Goal: Information Seeking & Learning: Learn about a topic

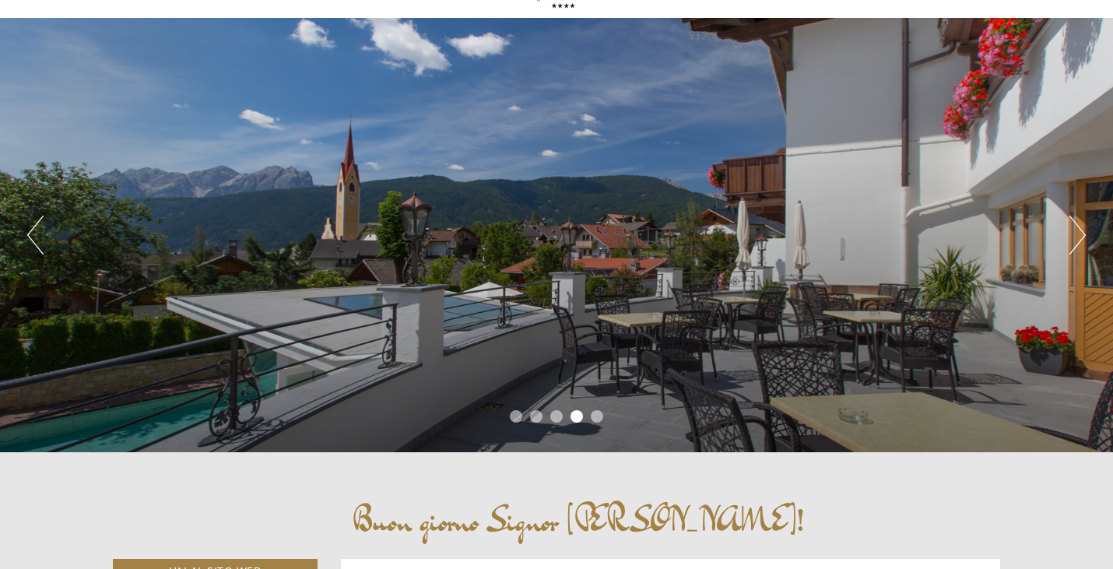
scroll to position [100, 0]
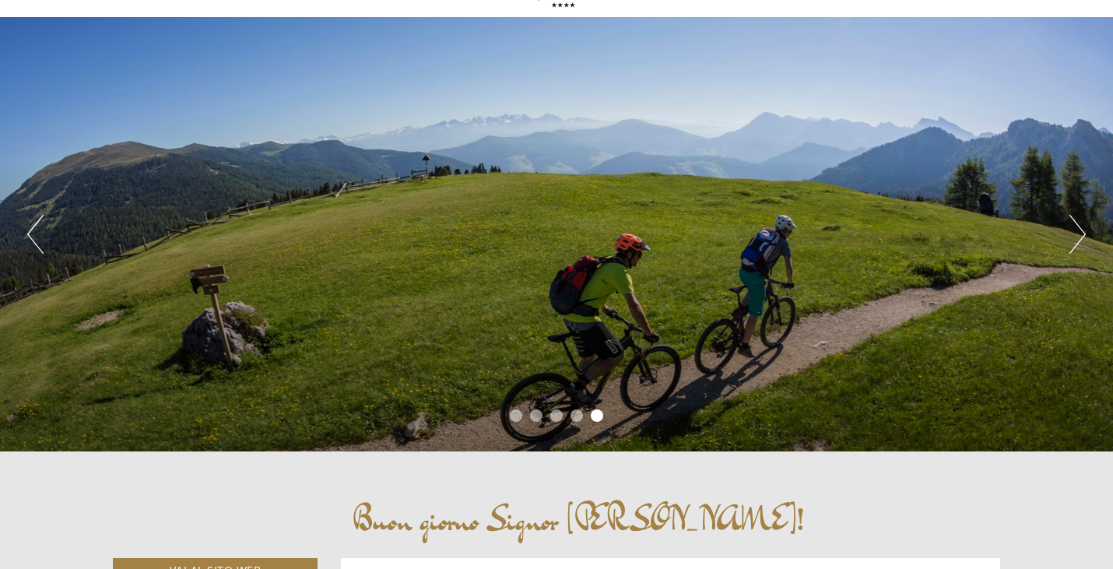
click at [1078, 232] on button "Next" at bounding box center [1077, 234] width 16 height 39
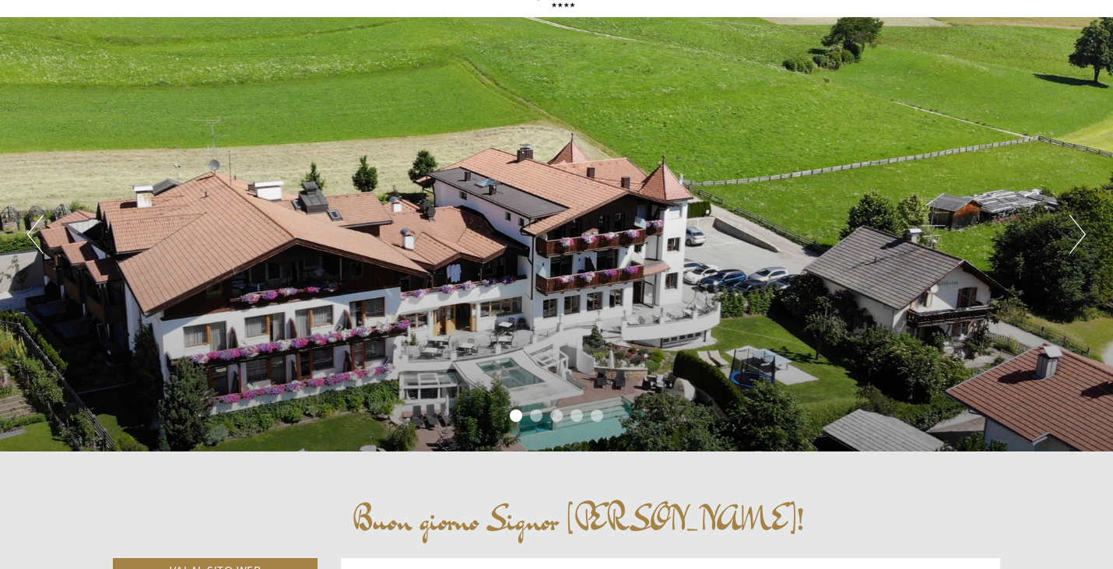
click at [1078, 232] on button "Next" at bounding box center [1077, 234] width 16 height 39
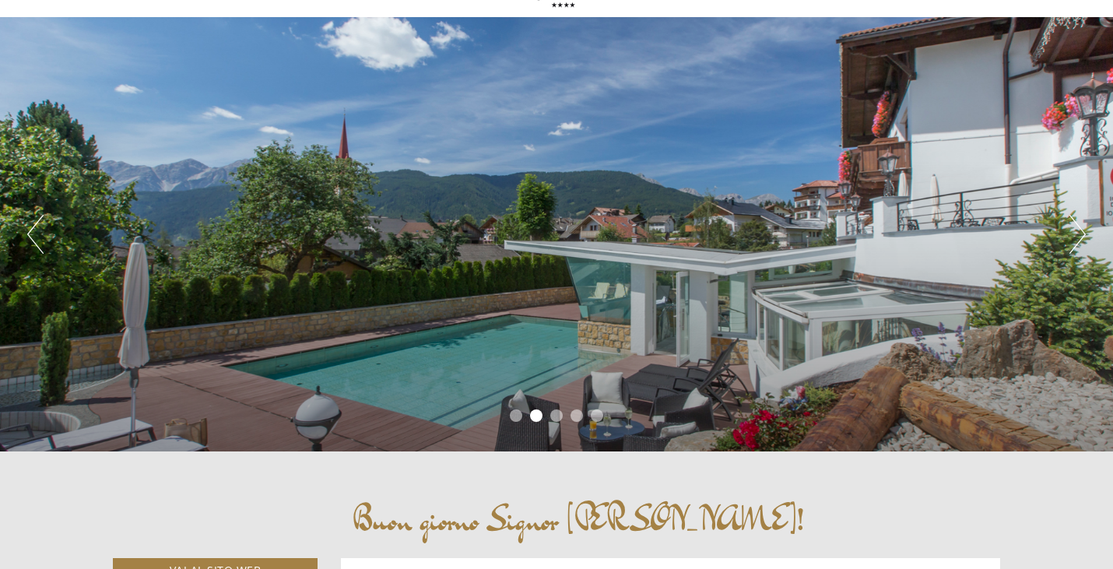
click at [1078, 232] on button "Next" at bounding box center [1077, 234] width 16 height 39
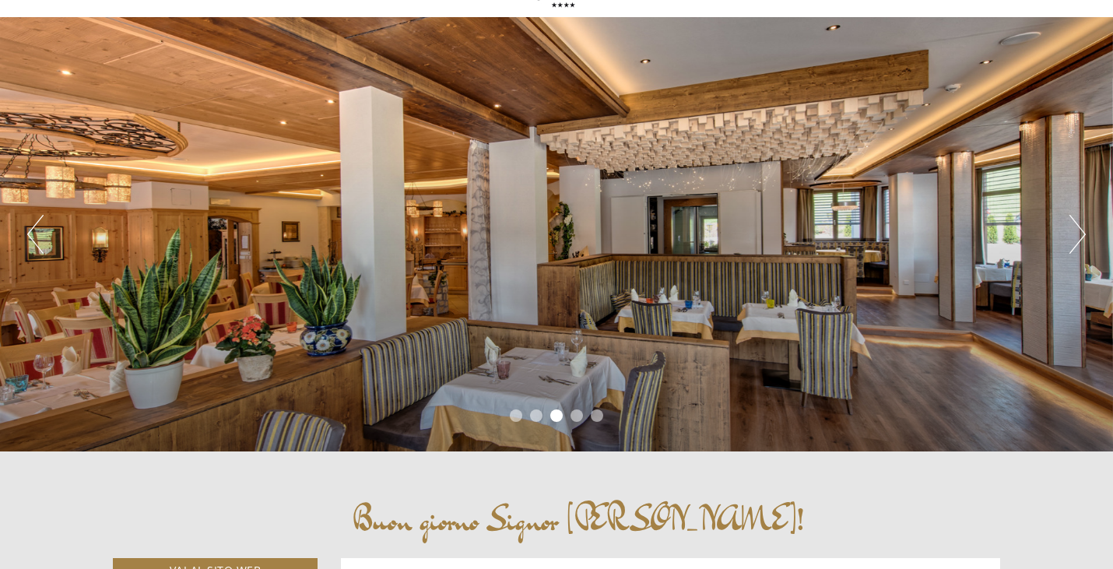
click at [1078, 232] on button "Next" at bounding box center [1077, 234] width 16 height 39
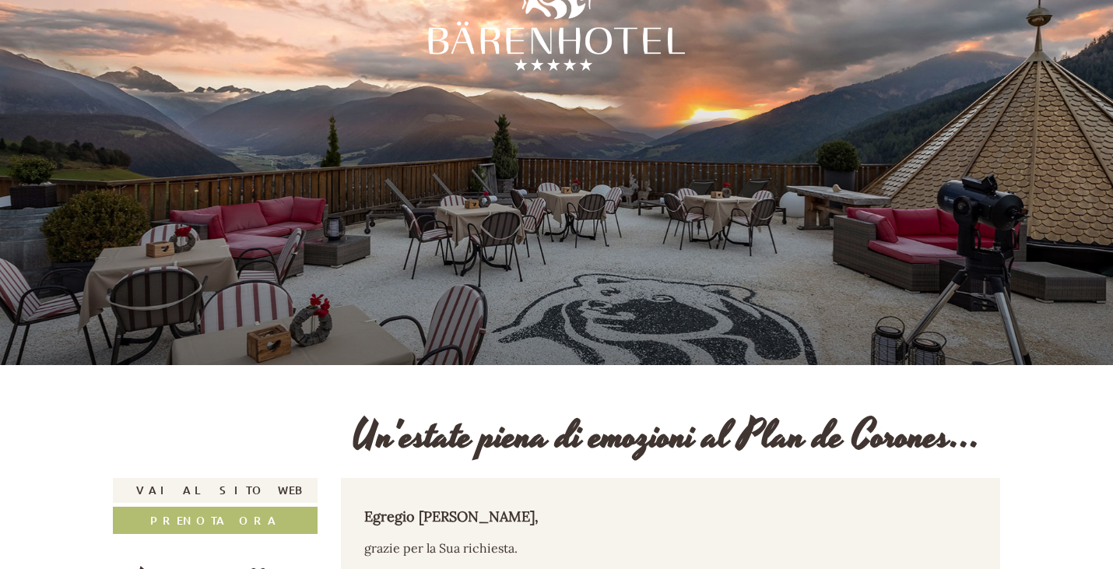
scroll to position [70, 0]
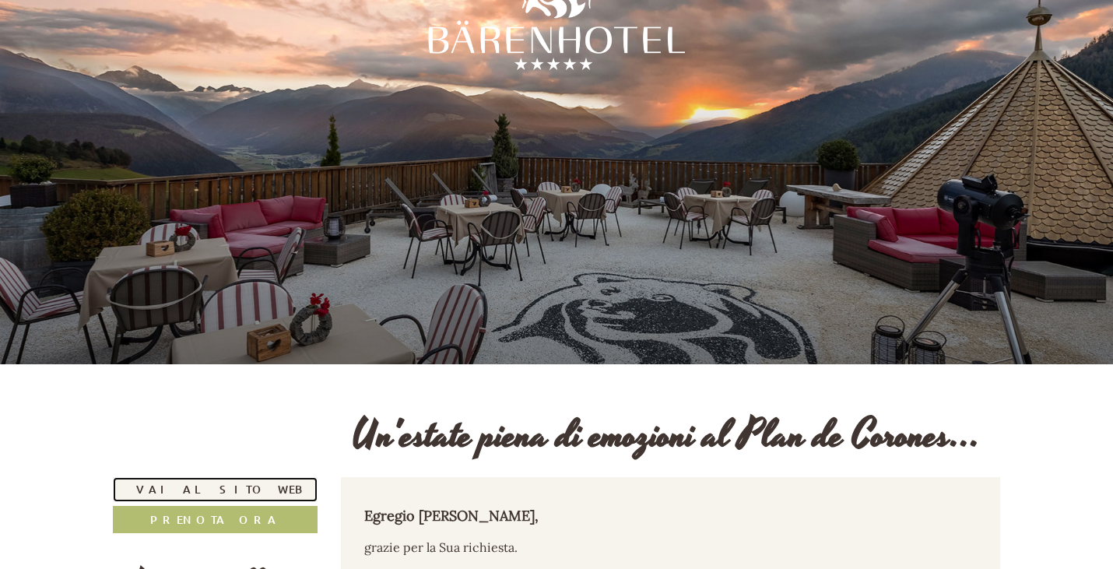
click at [241, 482] on link "Vai al sito web" at bounding box center [215, 489] width 205 height 25
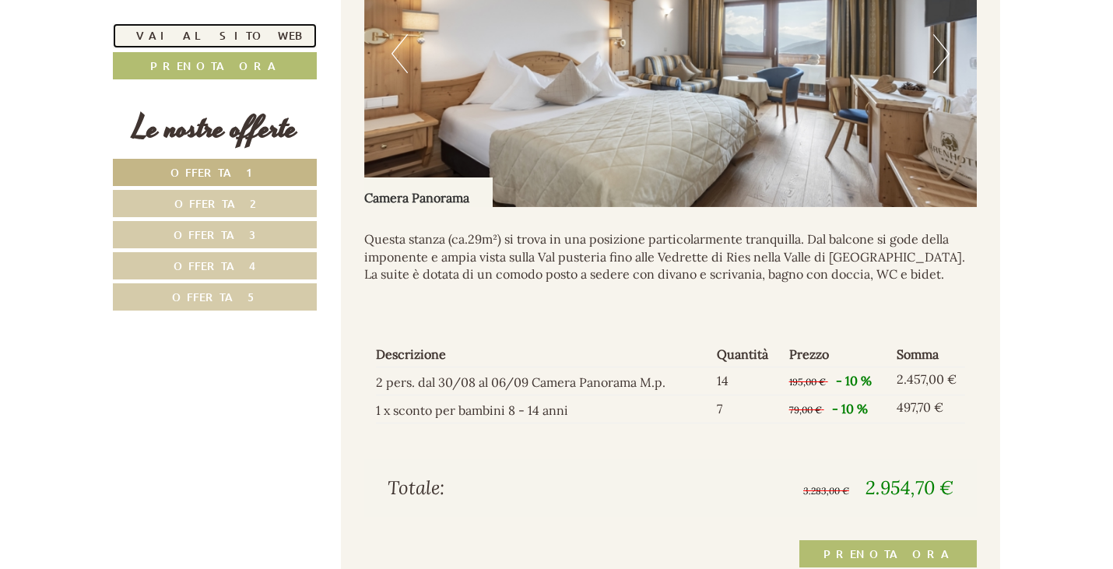
scroll to position [1162, 0]
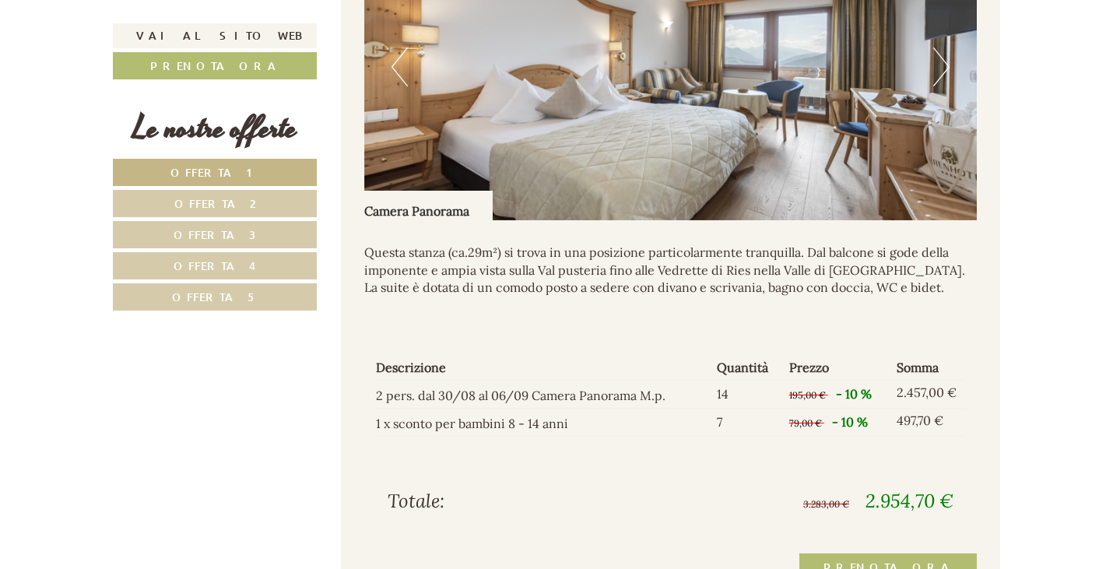
click at [250, 198] on link "Offerta 2" at bounding box center [215, 203] width 204 height 27
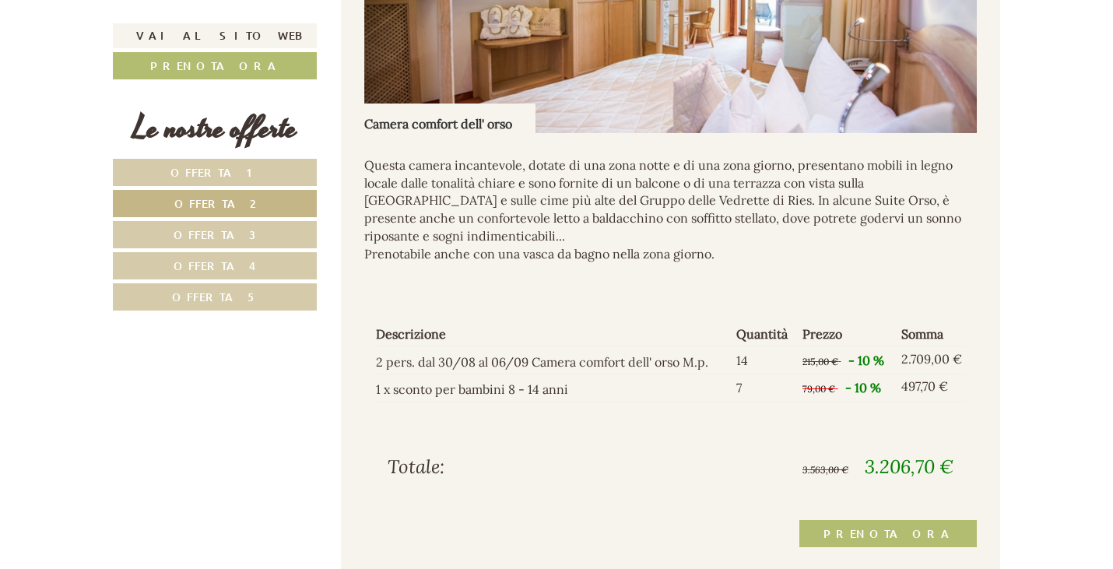
scroll to position [1250, 0]
click at [259, 226] on link "Offerta 3" at bounding box center [215, 234] width 204 height 27
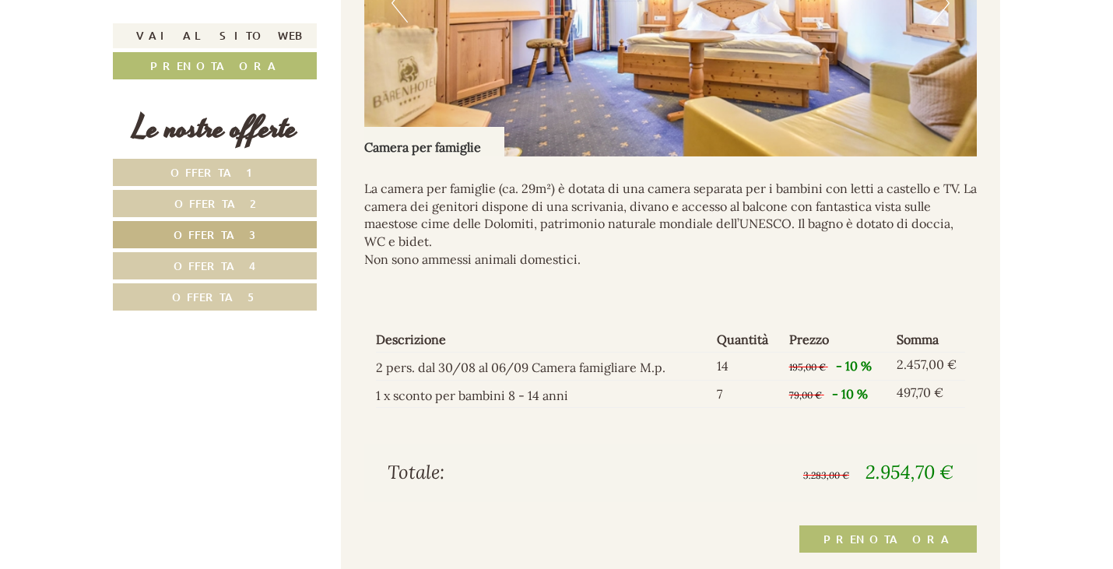
scroll to position [1227, 0]
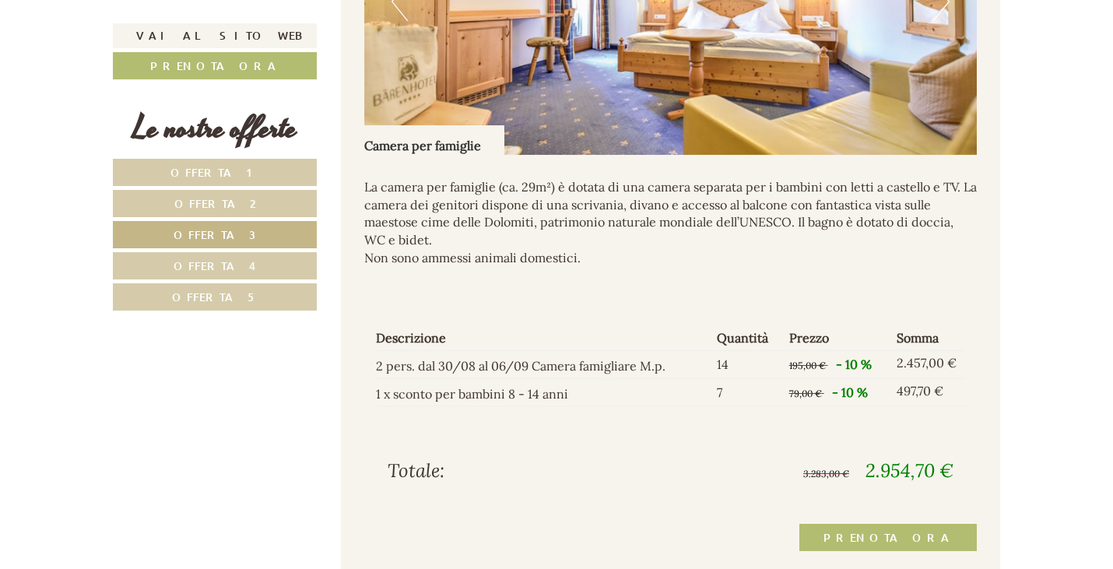
click at [268, 259] on link "Offerta 4" at bounding box center [215, 265] width 204 height 27
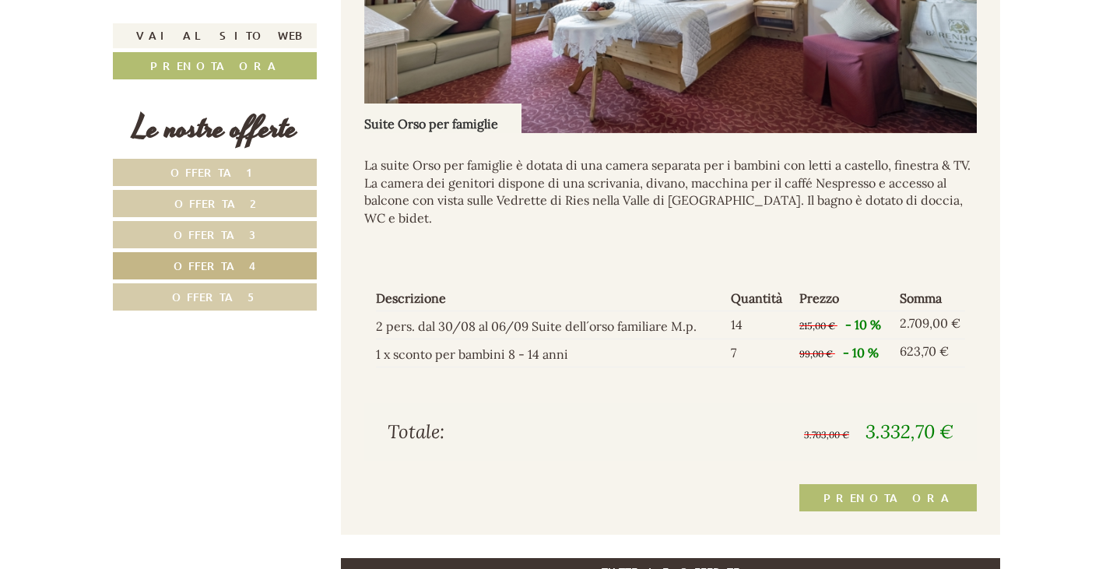
scroll to position [1250, 0]
click at [257, 300] on link "Offerta 5" at bounding box center [215, 296] width 204 height 27
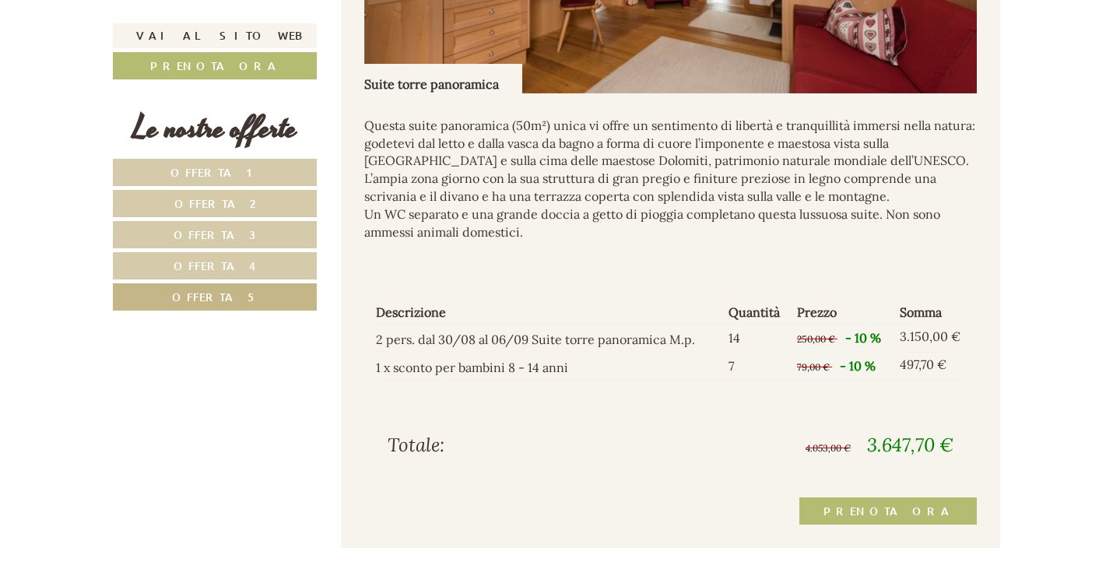
scroll to position [1293, 0]
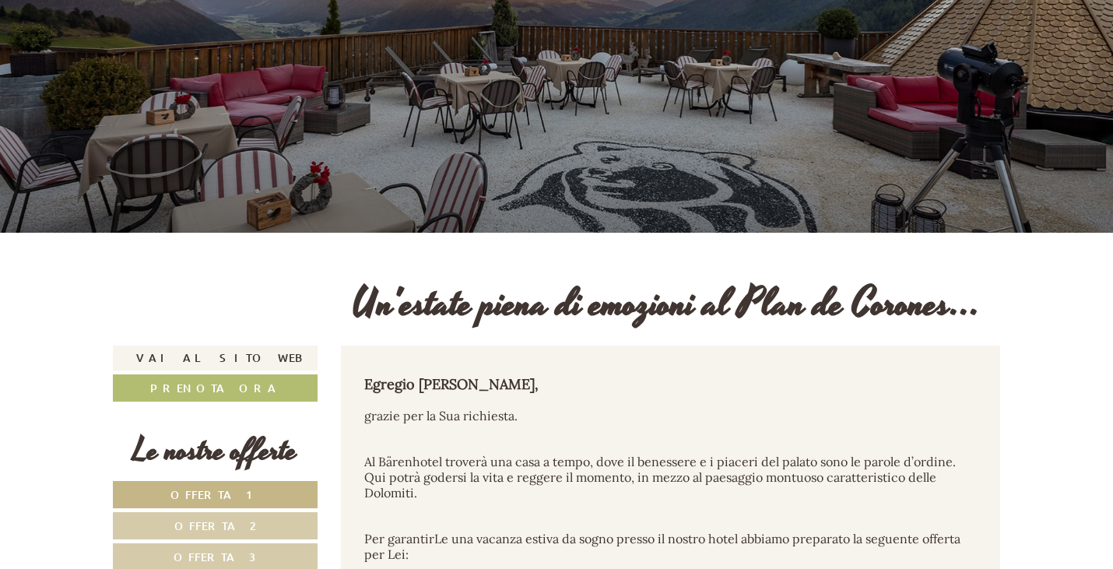
scroll to position [203, 0]
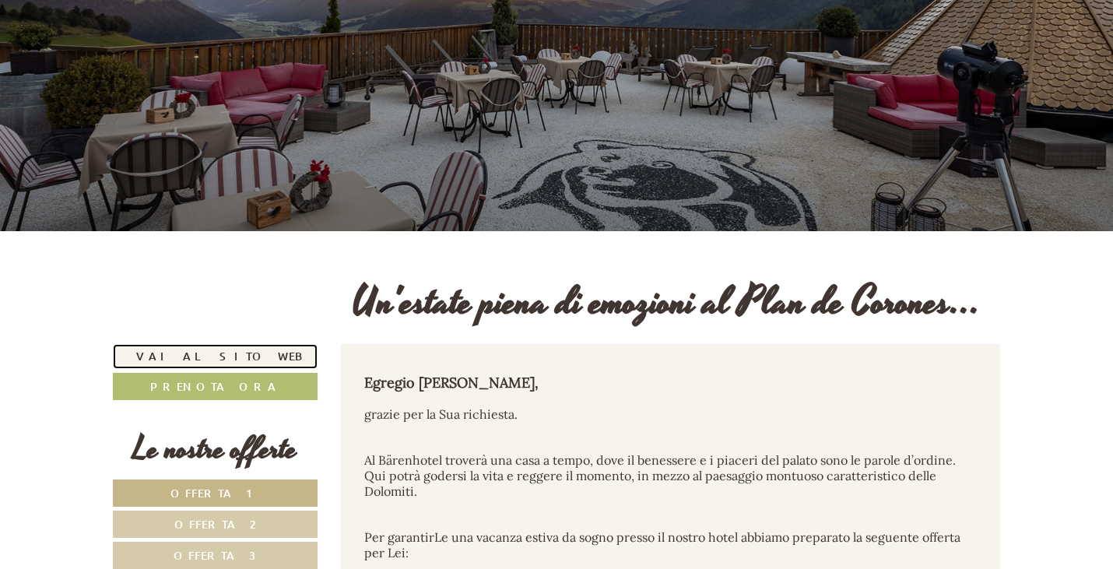
click at [181, 349] on link "Vai al sito web" at bounding box center [215, 356] width 205 height 25
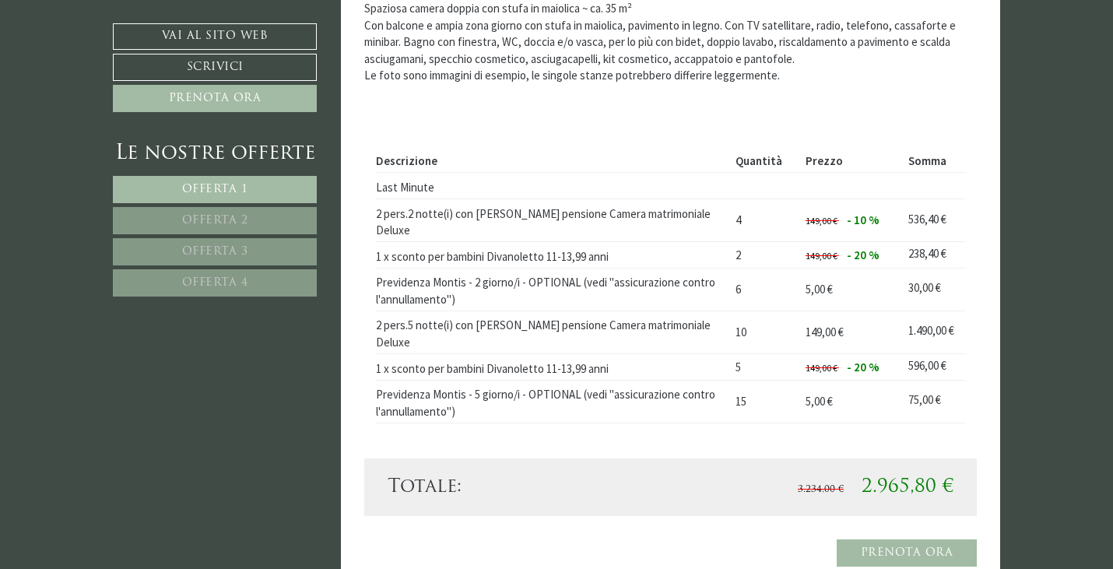
scroll to position [1482, 0]
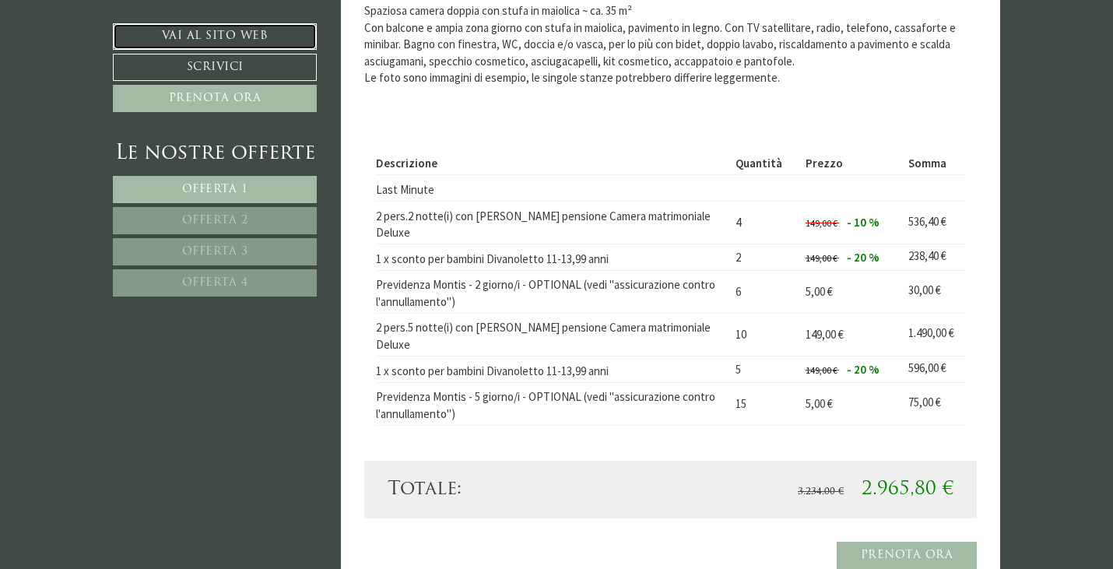
click at [230, 30] on link "Vai al sito web" at bounding box center [215, 36] width 204 height 26
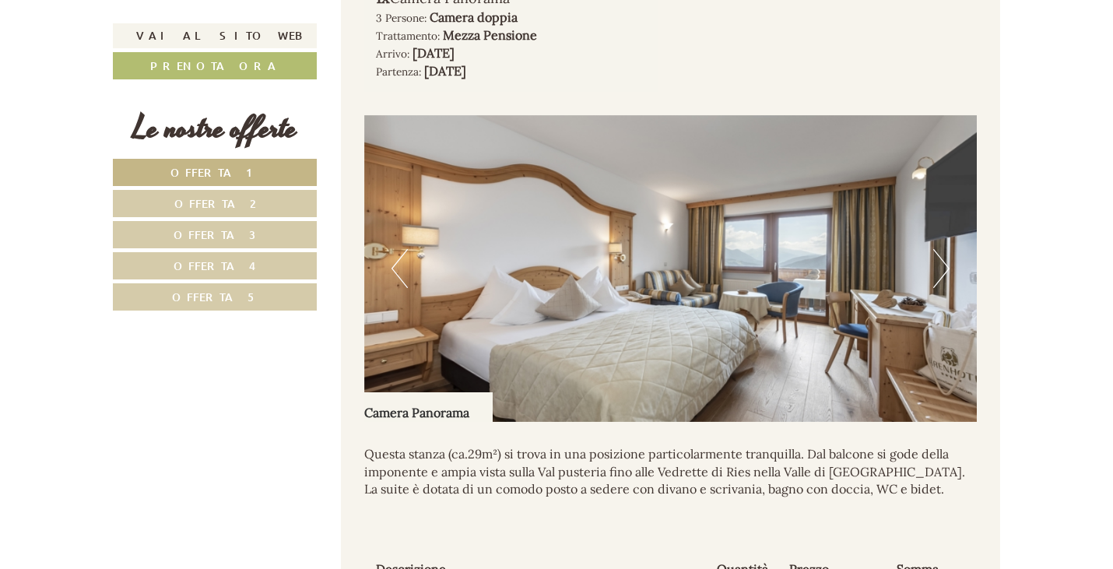
scroll to position [959, 0]
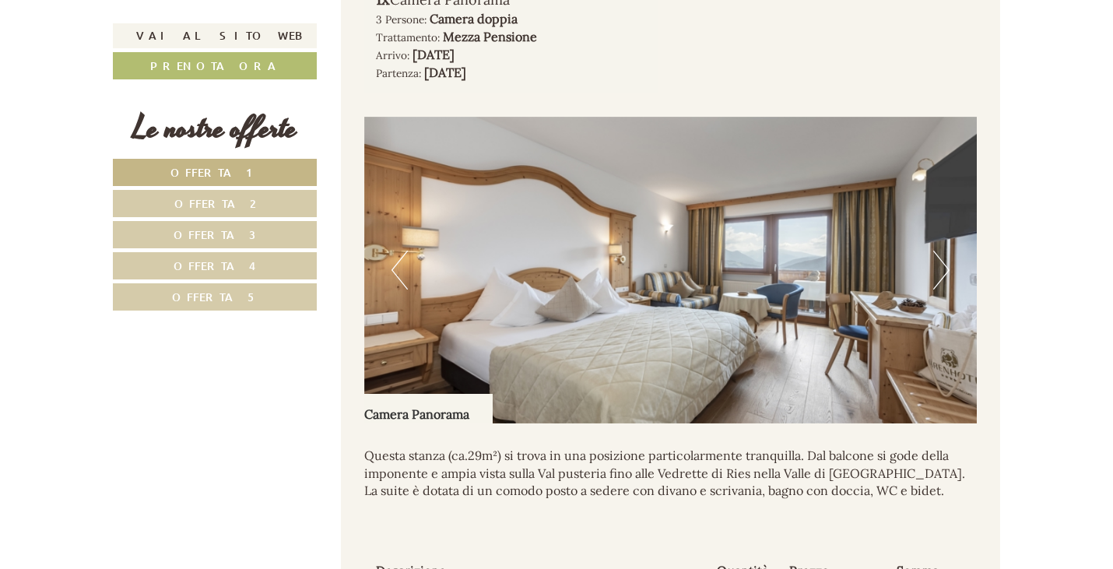
click at [948, 272] on button "Next" at bounding box center [941, 270] width 16 height 39
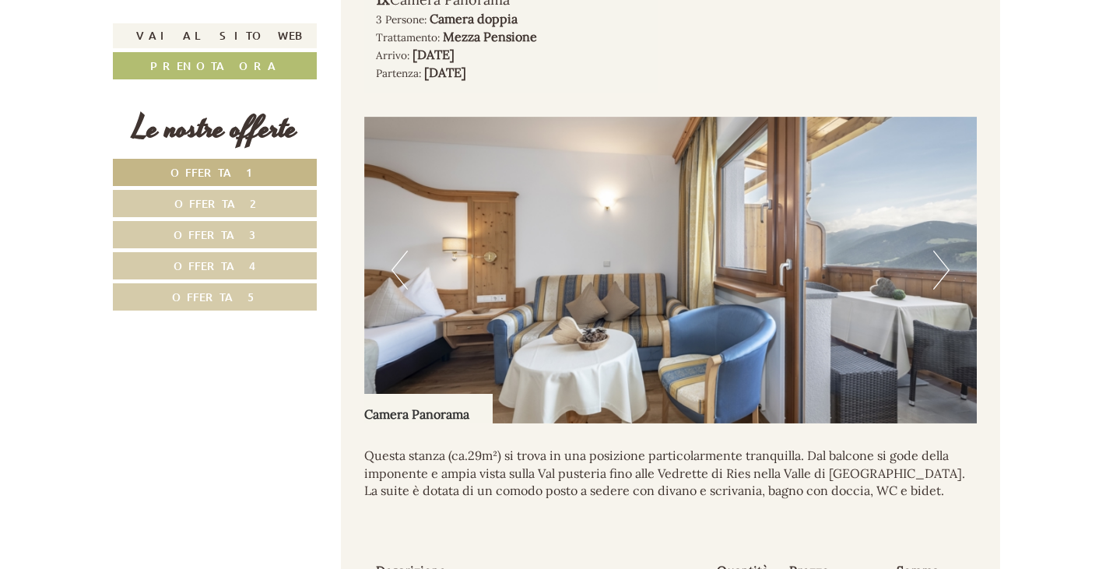
click at [938, 272] on button "Next" at bounding box center [941, 270] width 16 height 39
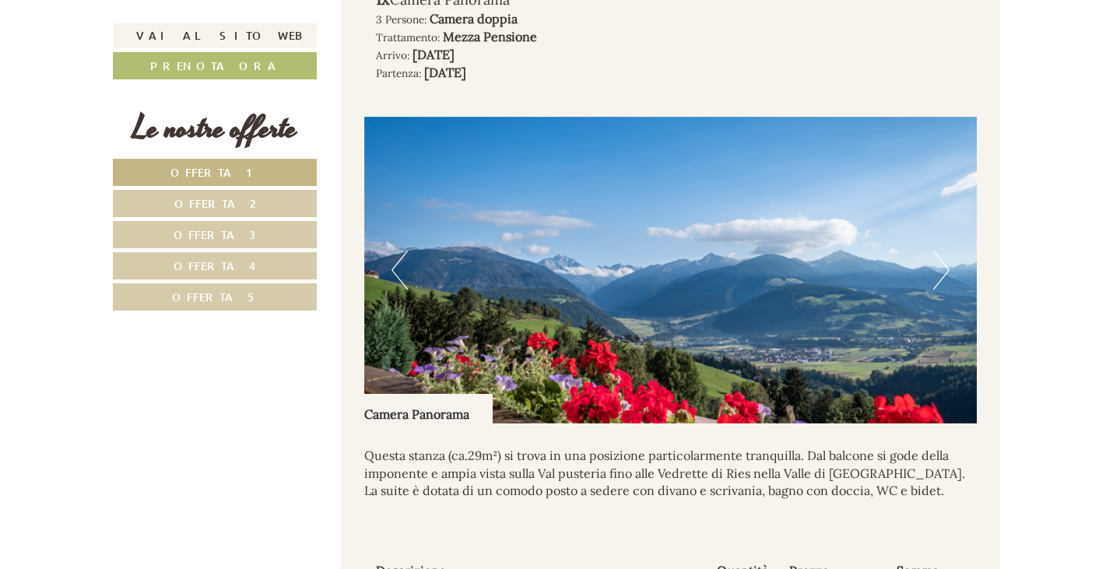
click at [938, 272] on button "Next" at bounding box center [941, 270] width 16 height 39
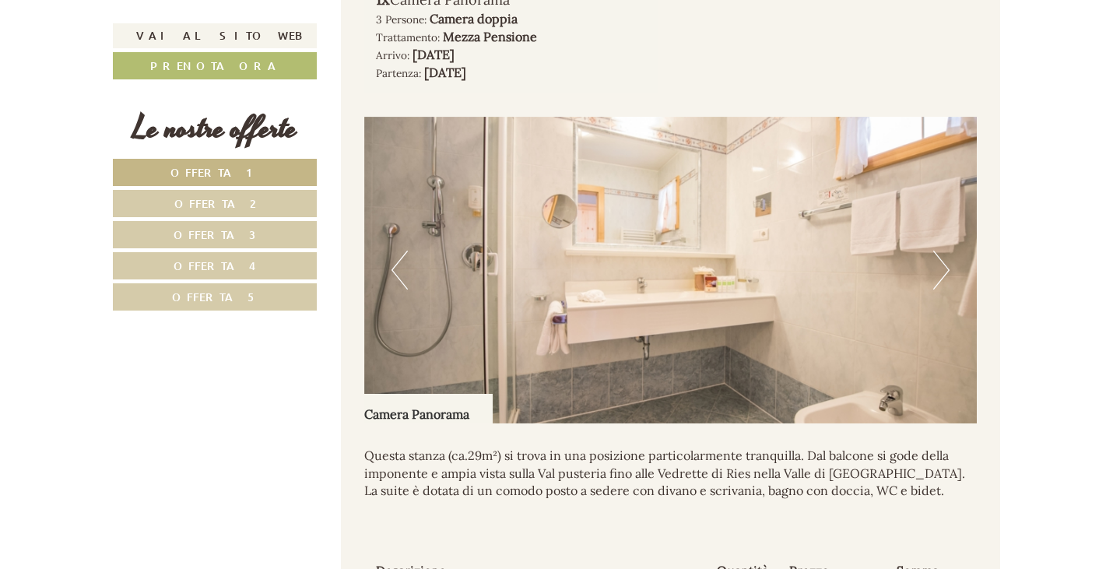
click at [938, 272] on button "Next" at bounding box center [941, 270] width 16 height 39
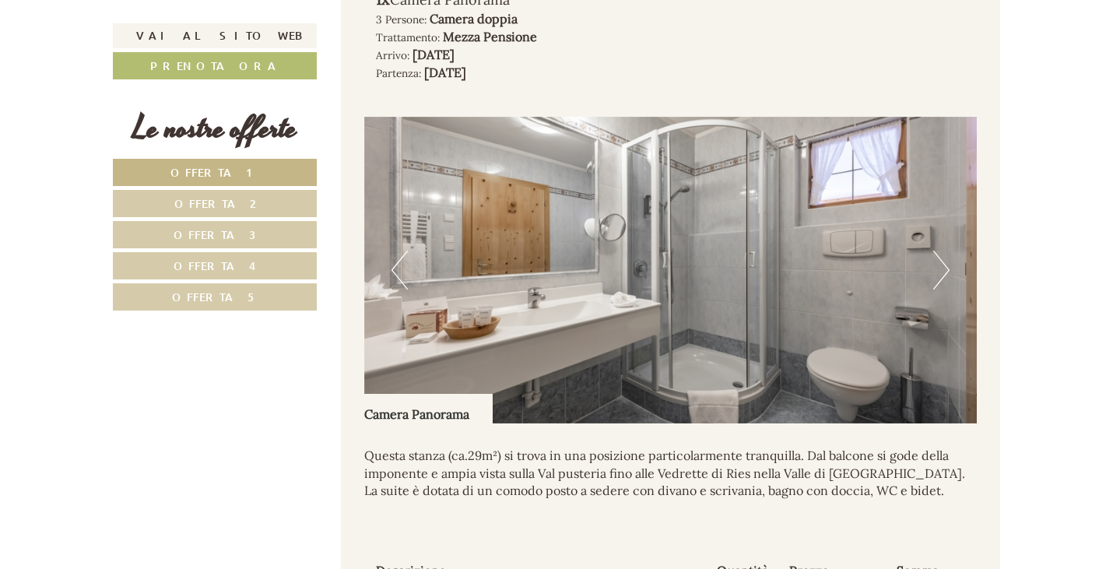
click at [945, 270] on button "Next" at bounding box center [941, 270] width 16 height 39
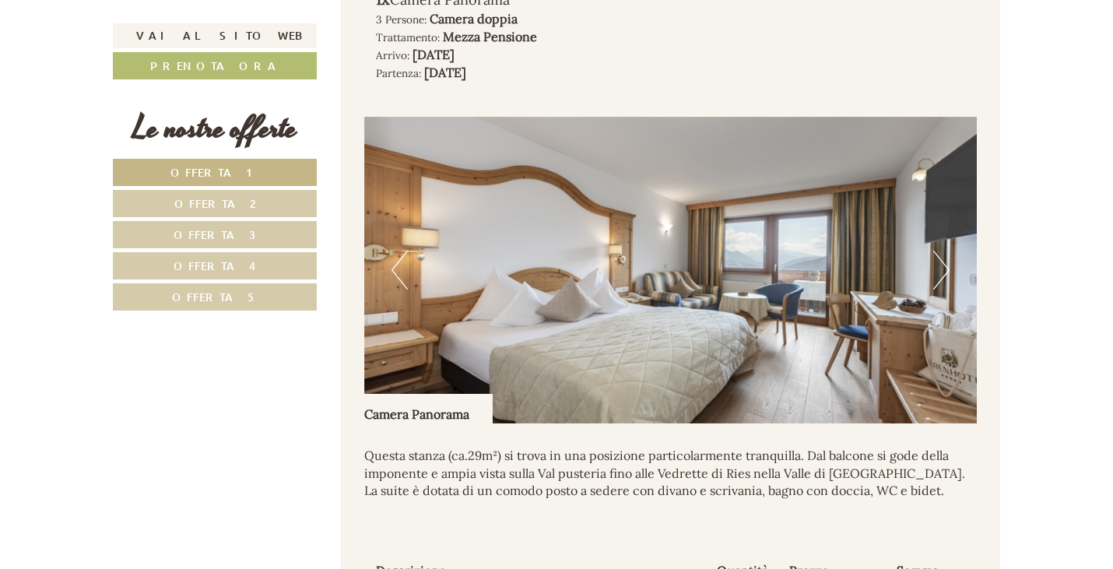
click at [254, 195] on link "Offerta 2" at bounding box center [215, 203] width 204 height 27
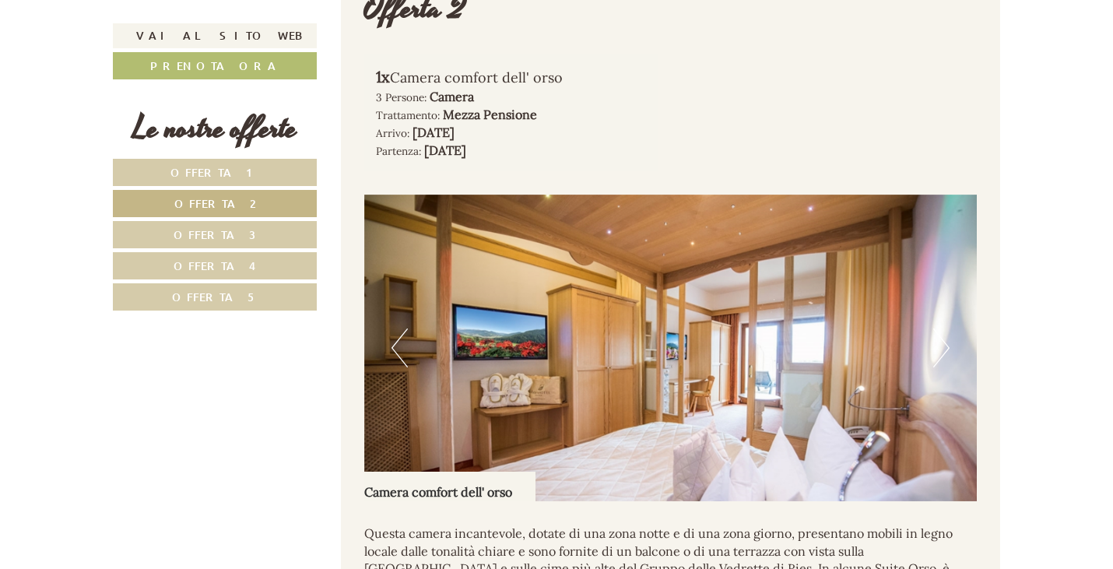
scroll to position [880, 0]
click at [231, 228] on link "Offerta 3" at bounding box center [215, 234] width 204 height 27
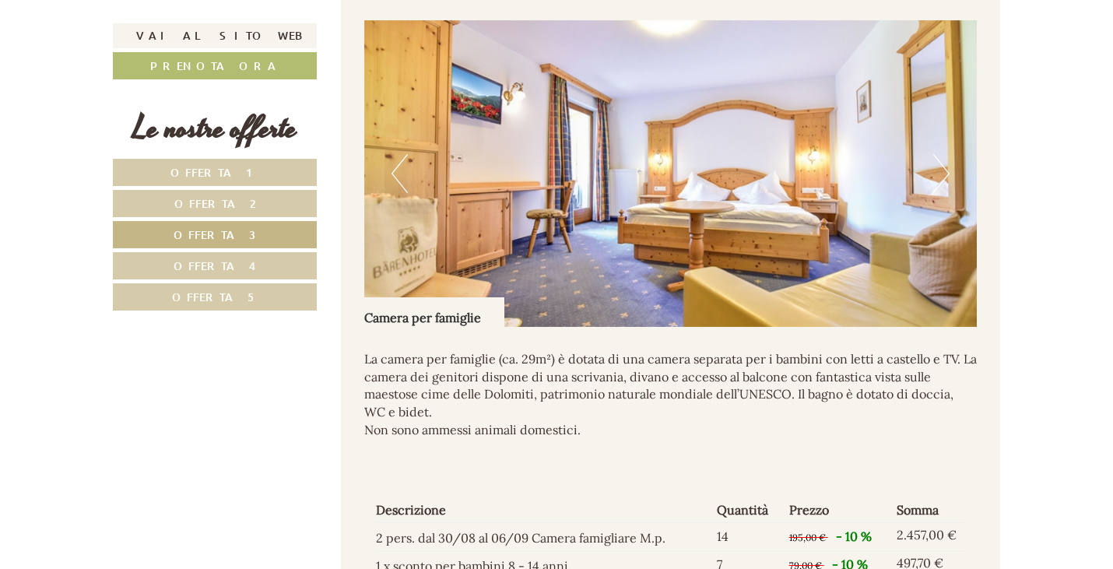
scroll to position [1056, 0]
click at [942, 169] on button "Next" at bounding box center [941, 172] width 16 height 39
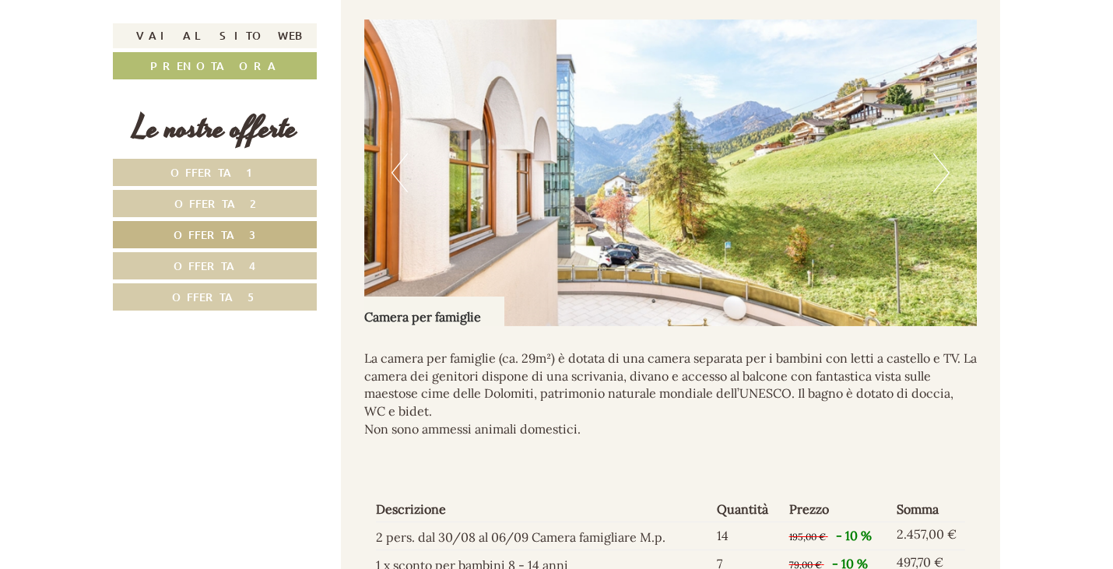
click at [942, 169] on button "Next" at bounding box center [941, 172] width 16 height 39
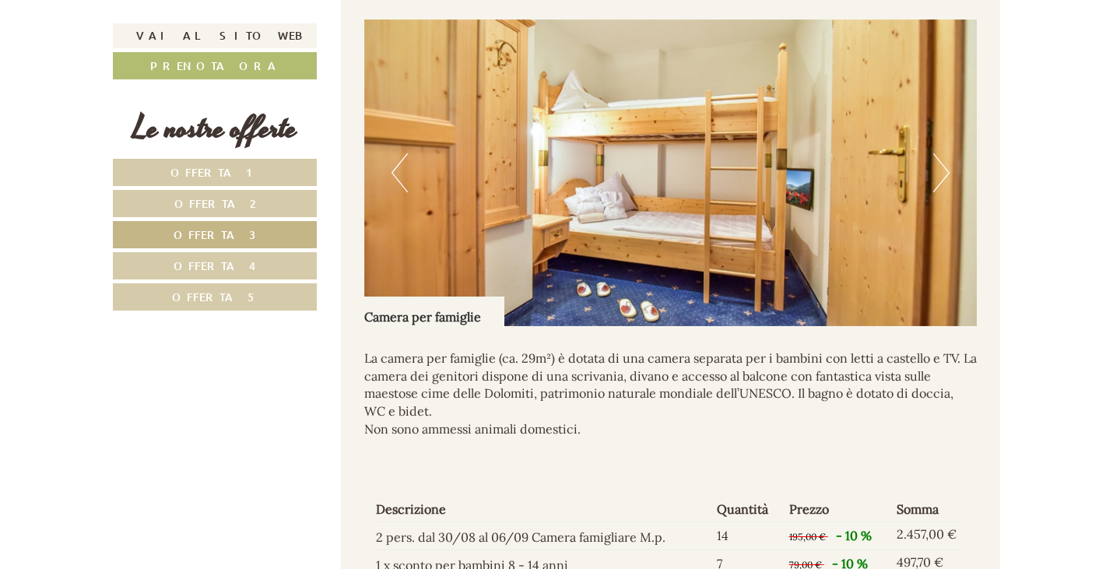
click at [942, 169] on button "Next" at bounding box center [941, 172] width 16 height 39
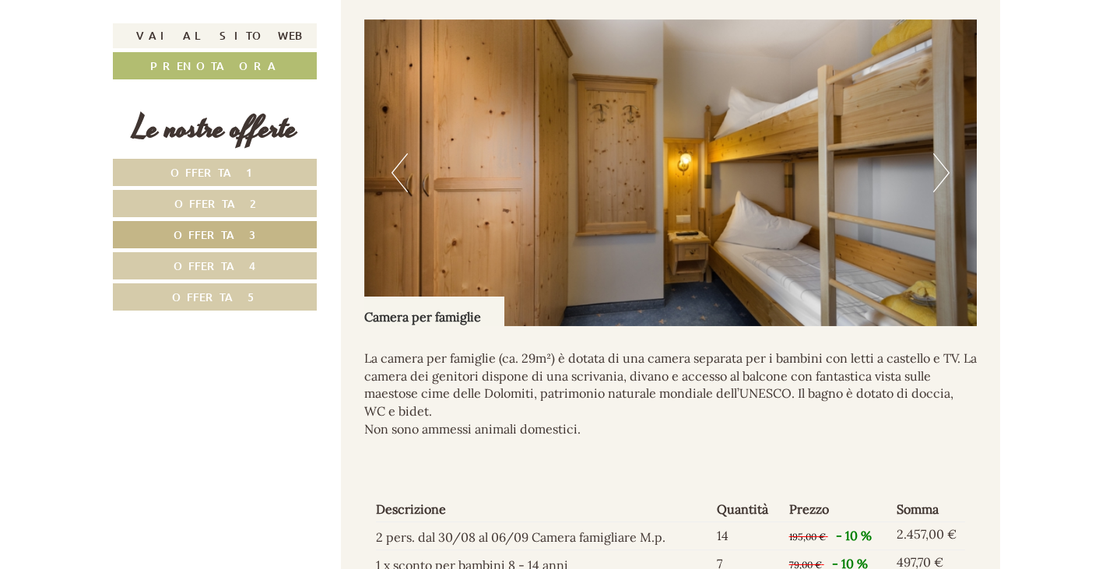
click at [942, 169] on button "Next" at bounding box center [941, 172] width 16 height 39
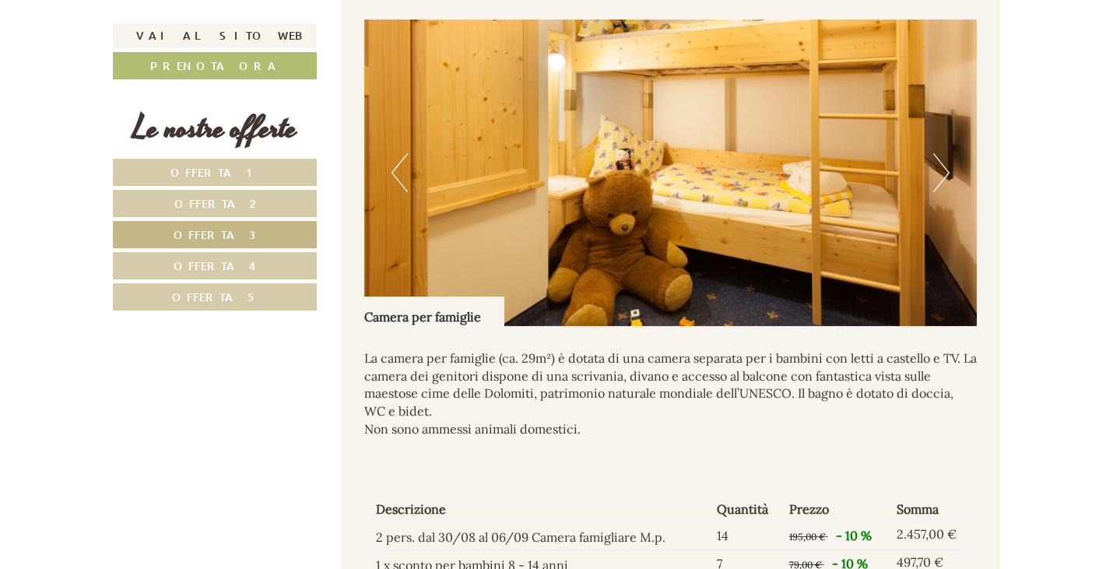
click at [942, 169] on button "Next" at bounding box center [941, 172] width 16 height 39
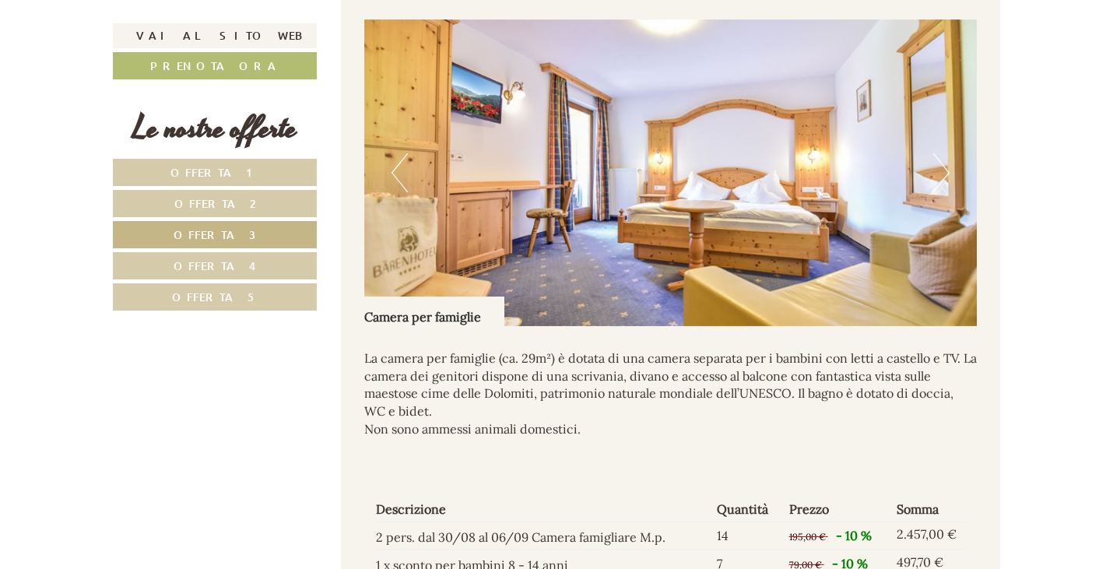
click at [942, 169] on button "Next" at bounding box center [941, 172] width 16 height 39
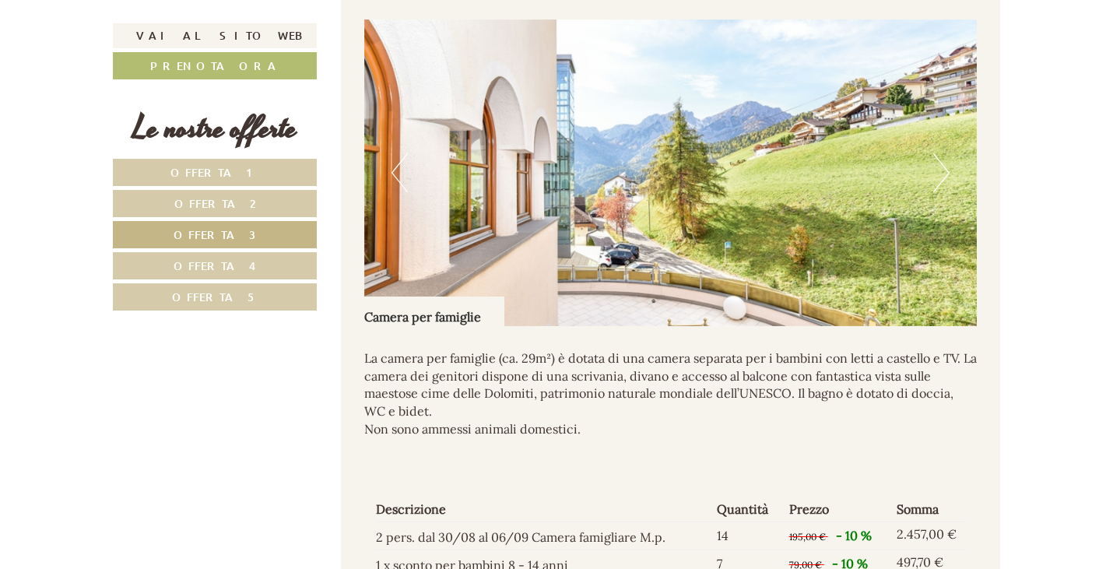
click at [238, 262] on span "Offerta 4" at bounding box center [215, 265] width 82 height 15
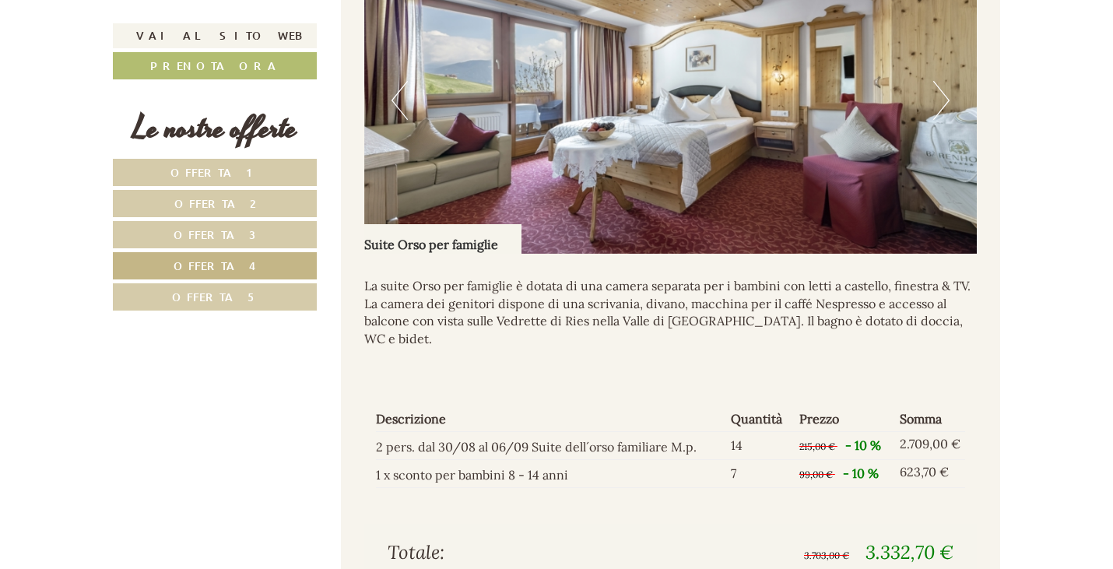
scroll to position [1109, 0]
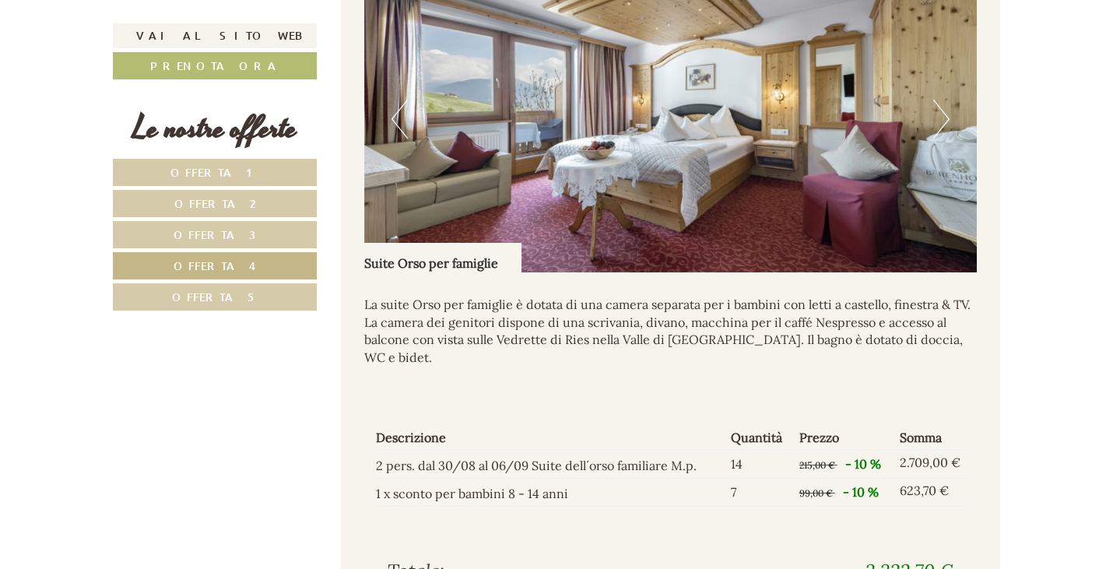
click at [246, 166] on link "Offerta 1" at bounding box center [215, 172] width 204 height 27
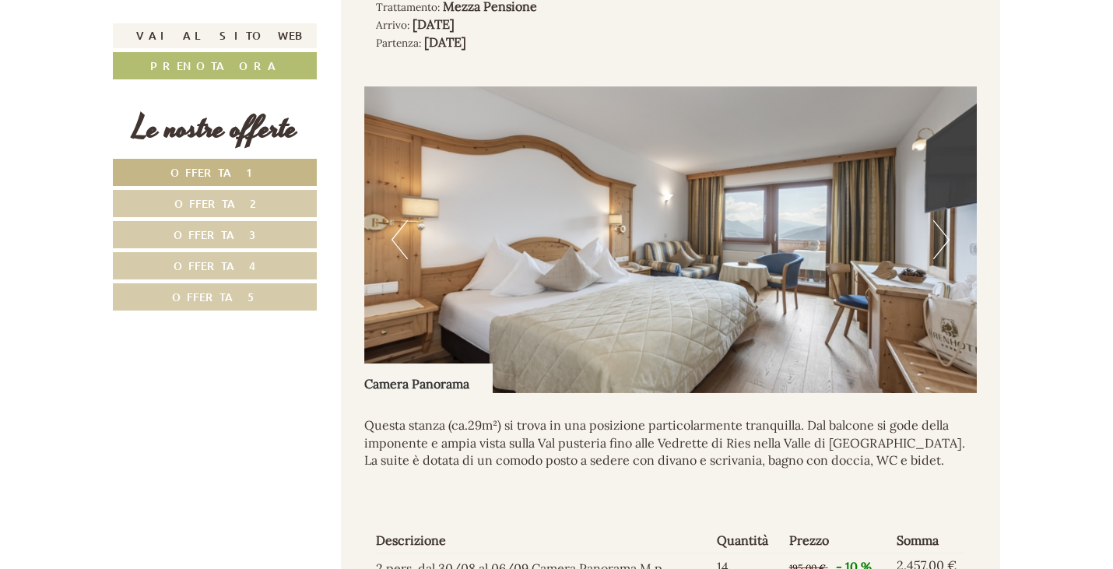
scroll to position [990, 0]
click at [940, 233] on button "Next" at bounding box center [941, 238] width 16 height 39
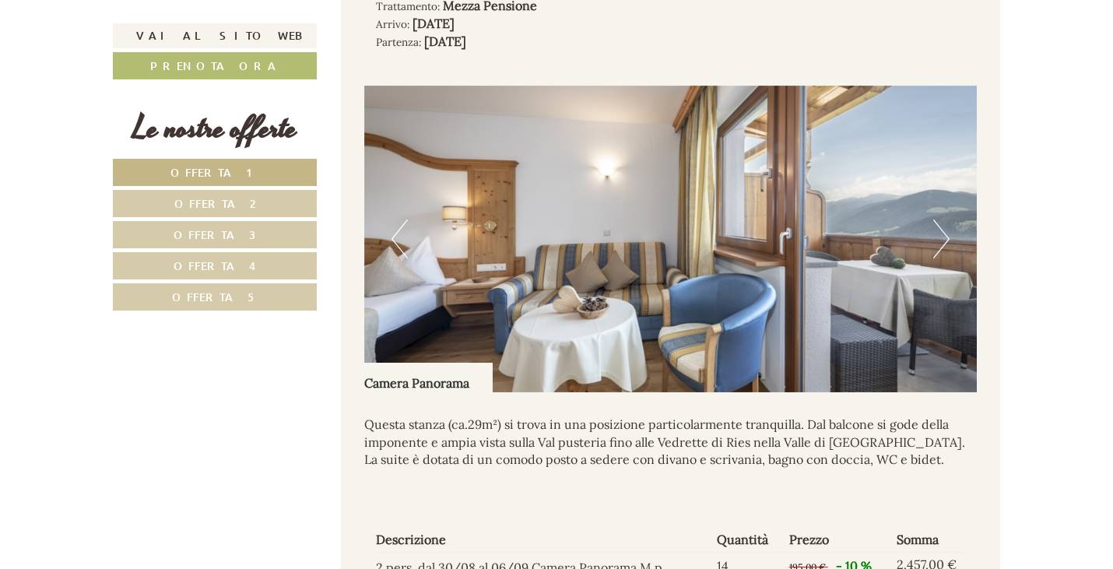
click at [941, 226] on button "Next" at bounding box center [941, 238] width 16 height 39
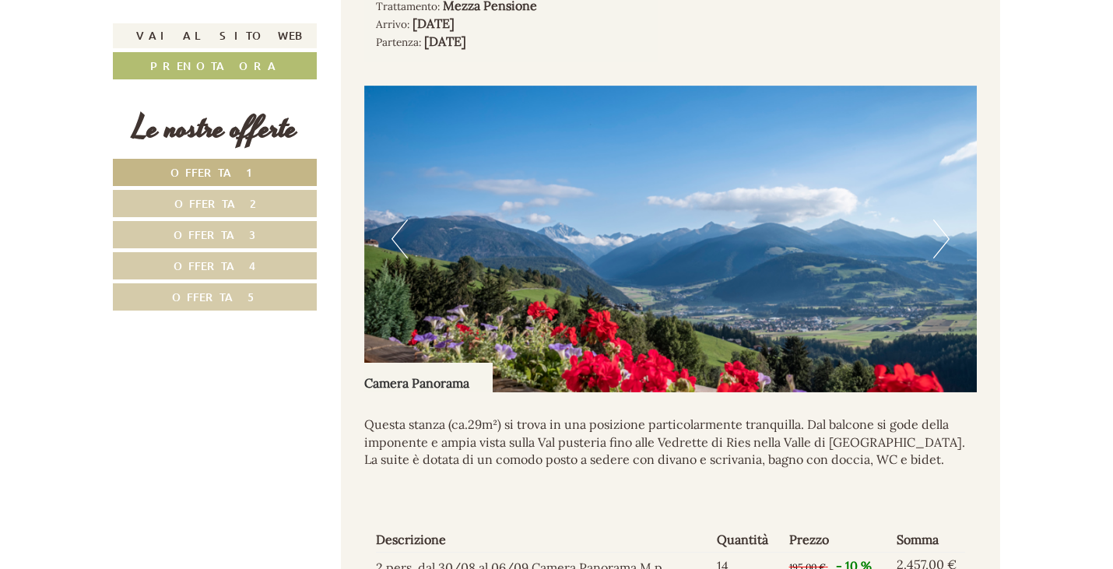
click at [941, 226] on button "Next" at bounding box center [941, 238] width 16 height 39
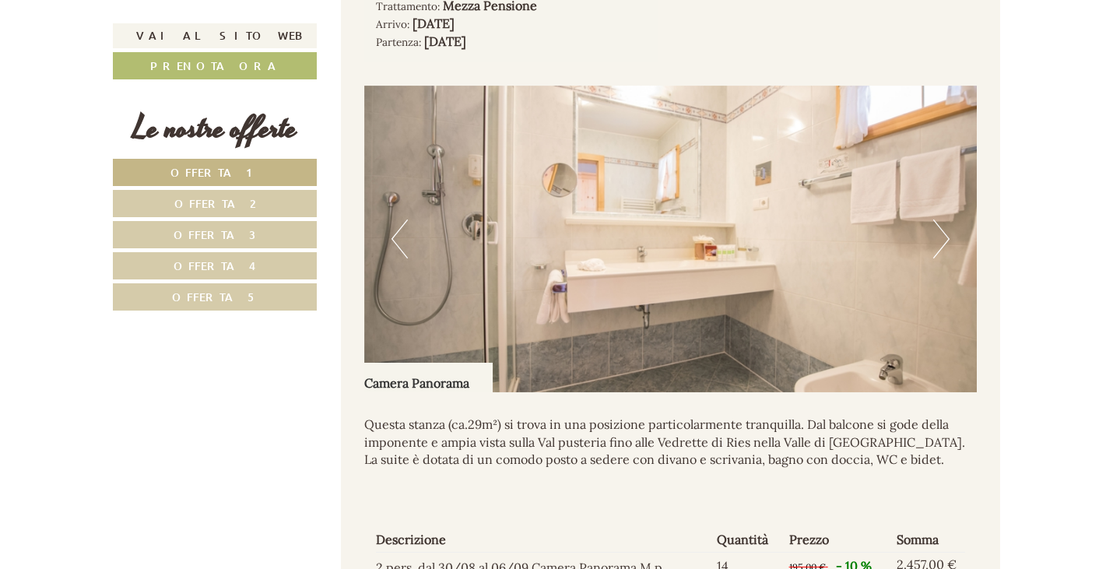
click at [941, 226] on button "Next" at bounding box center [941, 238] width 16 height 39
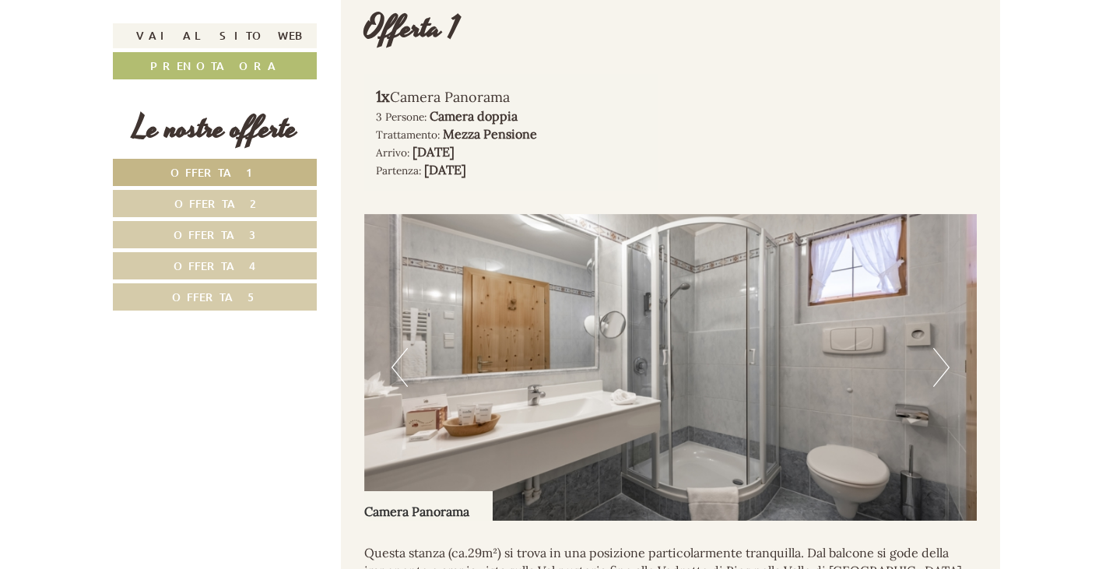
scroll to position [873, 0]
